Goal: Task Accomplishment & Management: Manage account settings

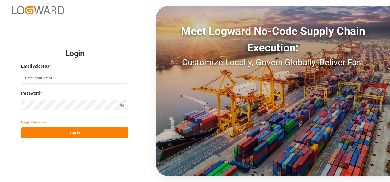
type input "[PERSON_NAME][EMAIL_ADDRESS][PERSON_NAME][DOMAIN_NAME]"
click at [71, 129] on button "Log In" at bounding box center [74, 133] width 107 height 11
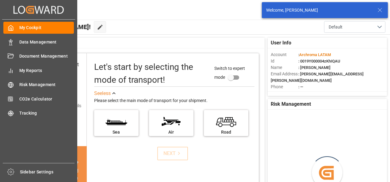
click at [21, 43] on span "Data Management" at bounding box center [46, 42] width 55 height 6
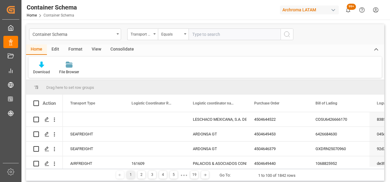
click at [113, 35] on div "Container Schema" at bounding box center [74, 34] width 82 height 8
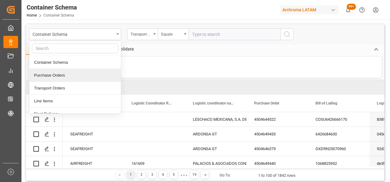
click at [57, 78] on div "Purchase Orders" at bounding box center [74, 75] width 91 height 13
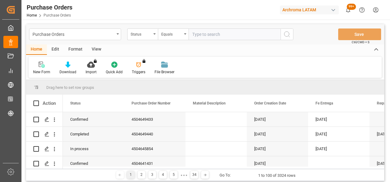
click at [154, 34] on icon "open menu" at bounding box center [154, 33] width 2 height 1
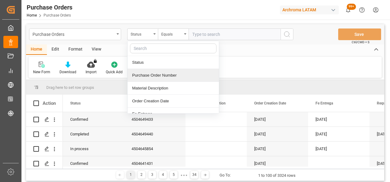
click at [148, 77] on div "Purchase Order Number" at bounding box center [173, 75] width 91 height 13
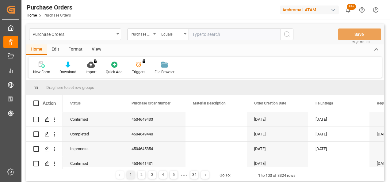
click at [205, 33] on input "text" at bounding box center [235, 35] width 92 height 12
paste input "4504631732"
type input "4504631732"
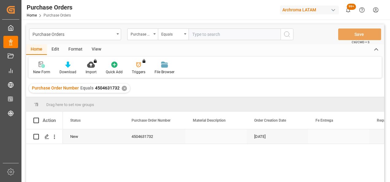
click at [47, 136] on icon "Press SPACE to select this row." at bounding box center [46, 136] width 5 height 5
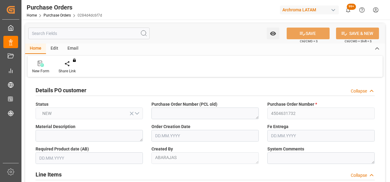
type input "[DATE]"
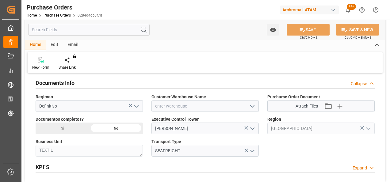
scroll to position [399, 0]
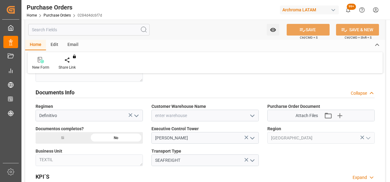
click at [252, 113] on icon "open menu" at bounding box center [252, 115] width 7 height 7
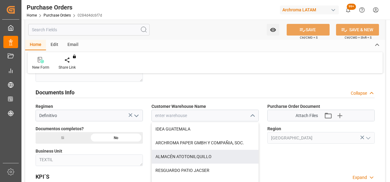
click at [203, 158] on div "ALMACÉN ATOTONILQUILLO" at bounding box center [205, 157] width 107 height 14
type input "ALMACÉN ATOTONILQUILLO"
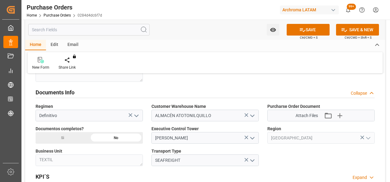
click at [64, 15] on link "Purchase Orders" at bounding box center [57, 15] width 27 height 4
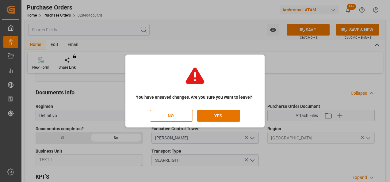
click at [218, 117] on button "YES" at bounding box center [218, 116] width 43 height 12
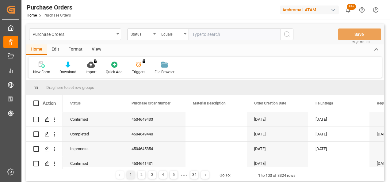
click at [151, 36] on div "Status" at bounding box center [141, 33] width 21 height 7
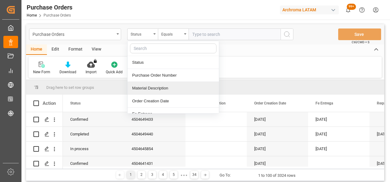
click at [158, 80] on div "Purchase Order Number" at bounding box center [173, 75] width 91 height 13
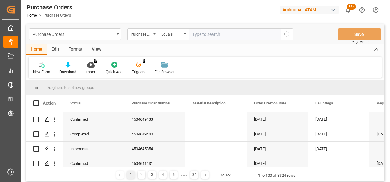
click at [206, 37] on input "text" at bounding box center [235, 35] width 92 height 12
paste input "4504654821"
type input "4504654821"
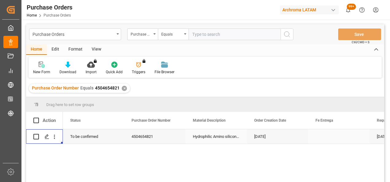
click at [45, 137] on polygon "Press SPACE to select this row." at bounding box center [46, 136] width 3 height 3
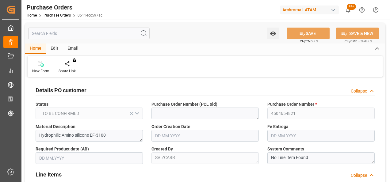
type input "[DATE]"
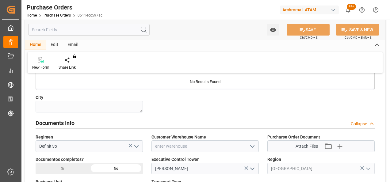
scroll to position [399, 0]
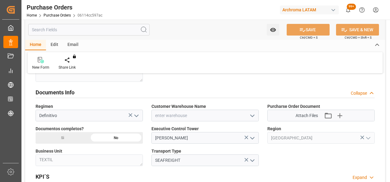
click at [256, 115] on icon "open menu" at bounding box center [252, 115] width 7 height 7
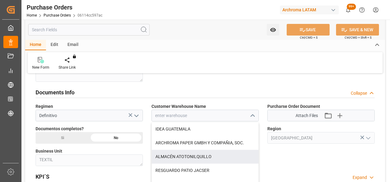
drag, startPoint x: 206, startPoint y: 154, endPoint x: 213, endPoint y: 150, distance: 8.2
click at [206, 154] on div "ALMACÉN ATOTONILQUILLO" at bounding box center [205, 157] width 107 height 14
type input "ALMACÉN ATOTONILQUILLO"
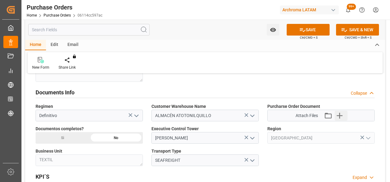
click at [344, 113] on icon "button" at bounding box center [340, 116] width 10 height 10
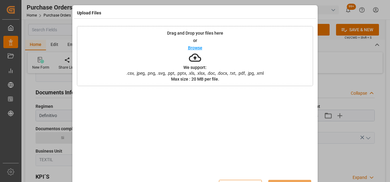
click at [237, 46] on div "Drag and Drop your files here or Browse We support: .csv, .jpeg, .png, .svg, .p…" at bounding box center [195, 56] width 236 height 60
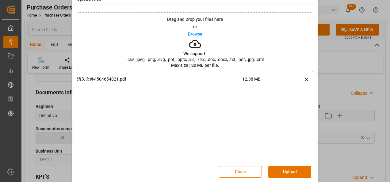
scroll to position [20, 0]
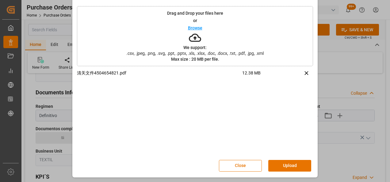
click at [282, 164] on button "Upload" at bounding box center [289, 166] width 43 height 12
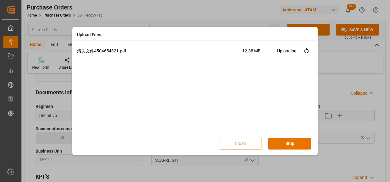
scroll to position [0, 0]
click at [288, 146] on button "Done" at bounding box center [289, 144] width 43 height 12
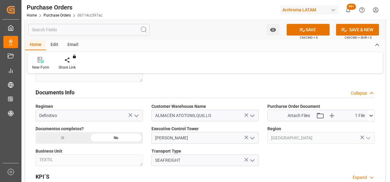
click at [87, 136] on div "Si" at bounding box center [63, 138] width 54 height 12
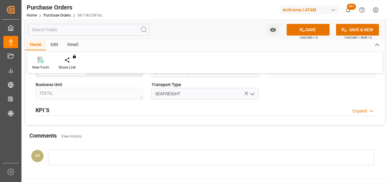
scroll to position [491, 0]
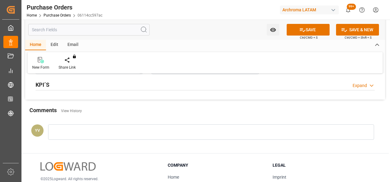
click at [132, 133] on div at bounding box center [211, 132] width 326 height 15
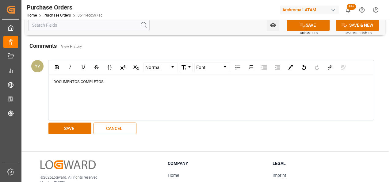
scroll to position [583, 0]
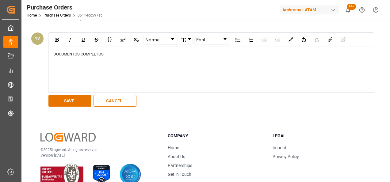
click at [80, 98] on button "SAVE" at bounding box center [69, 101] width 43 height 12
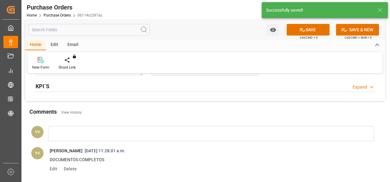
scroll to position [481, 0]
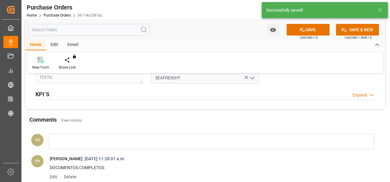
click at [275, 30] on icon "open menu" at bounding box center [273, 30] width 6 height 4
click at [260, 46] on span "Start Watching" at bounding box center [248, 43] width 56 height 6
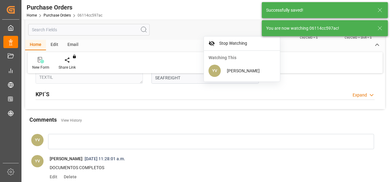
click at [381, 27] on line at bounding box center [380, 28] width 4 height 4
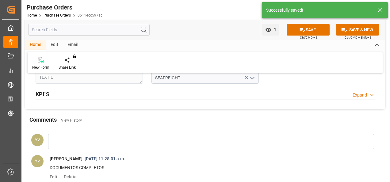
click at [316, 32] on button "SAVE" at bounding box center [308, 30] width 43 height 12
